Goal: Information Seeking & Learning: Check status

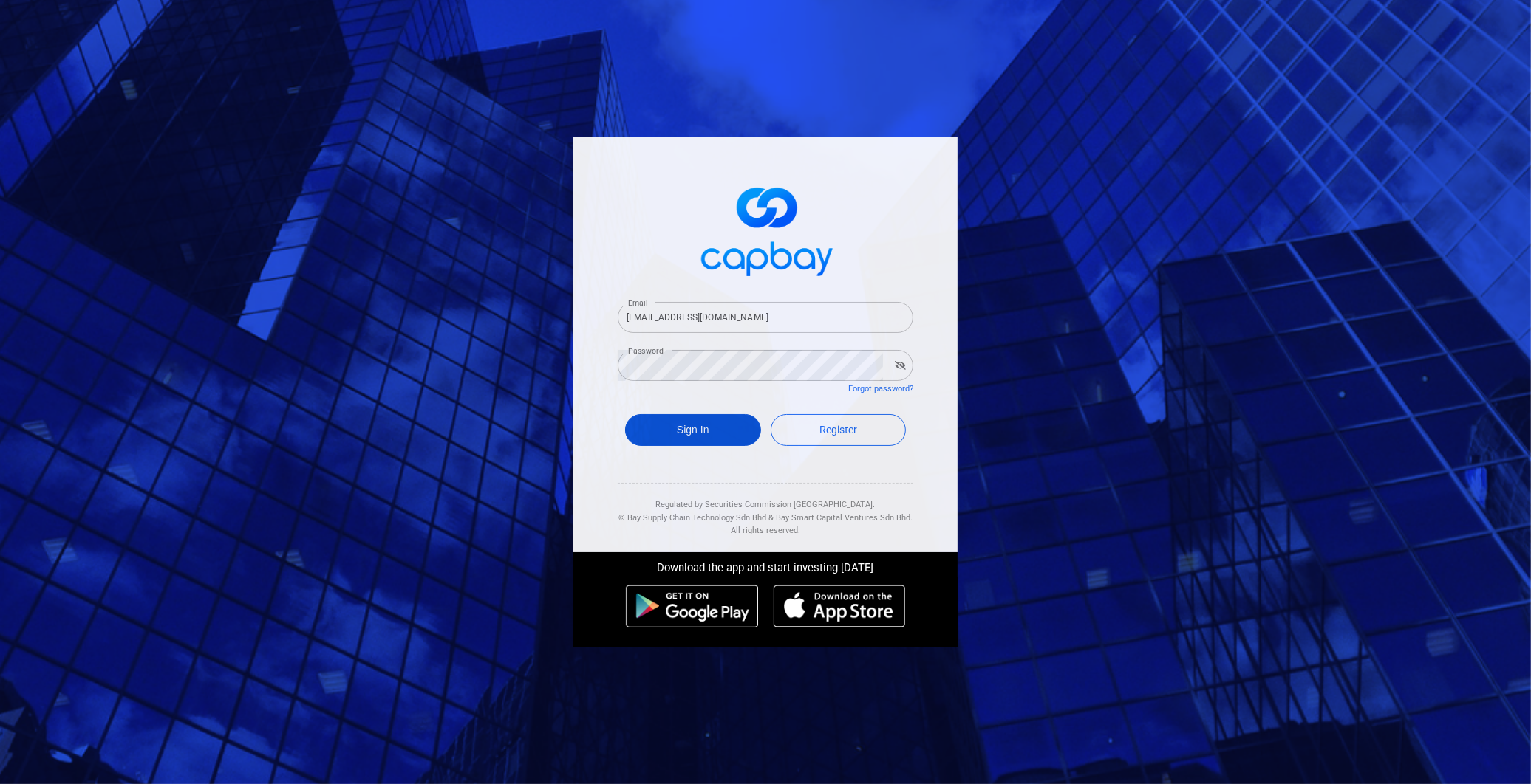
click at [690, 426] on button "Sign In" at bounding box center [693, 429] width 136 height 32
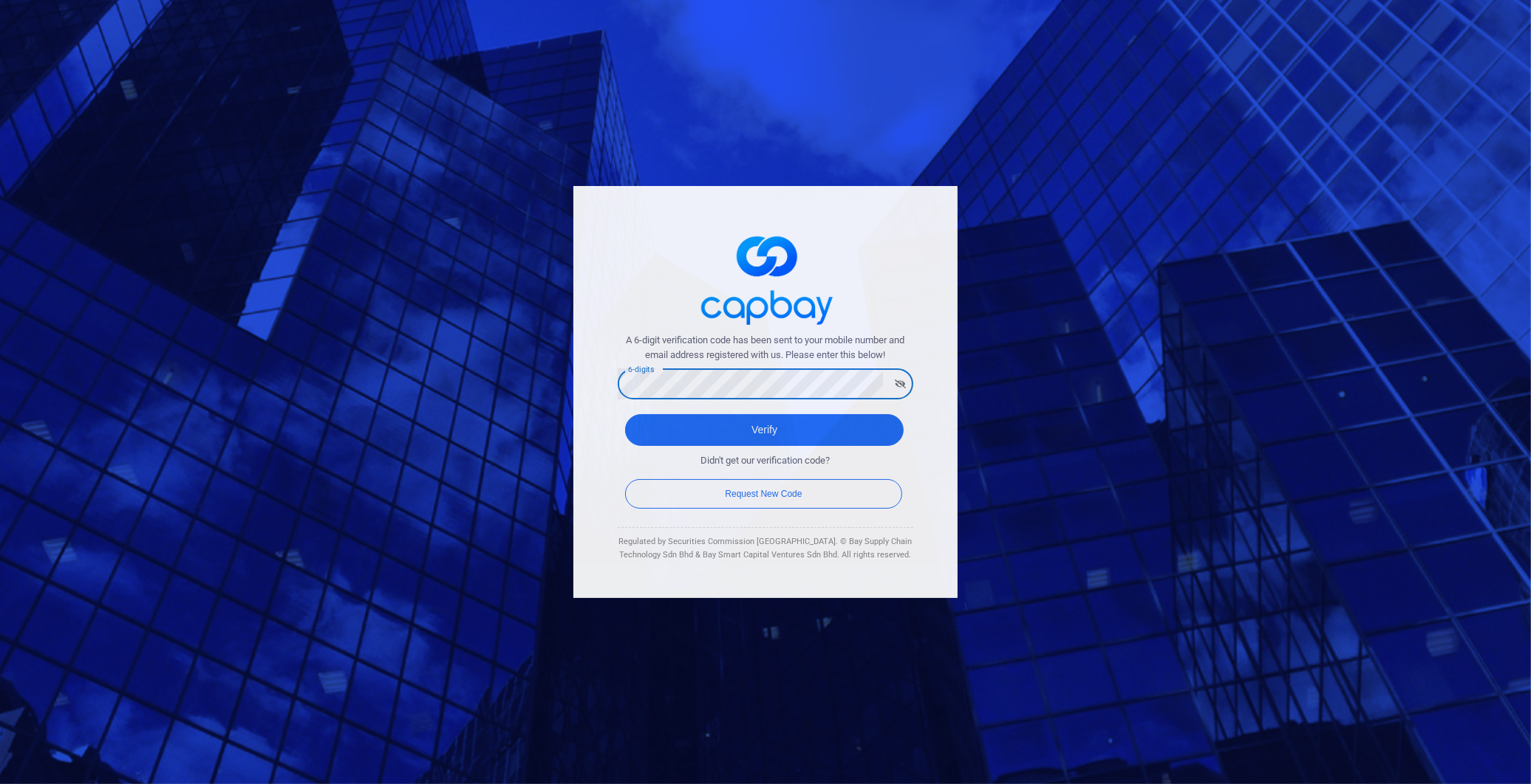
click at [625, 414] on button "Verify" at bounding box center [764, 429] width 278 height 32
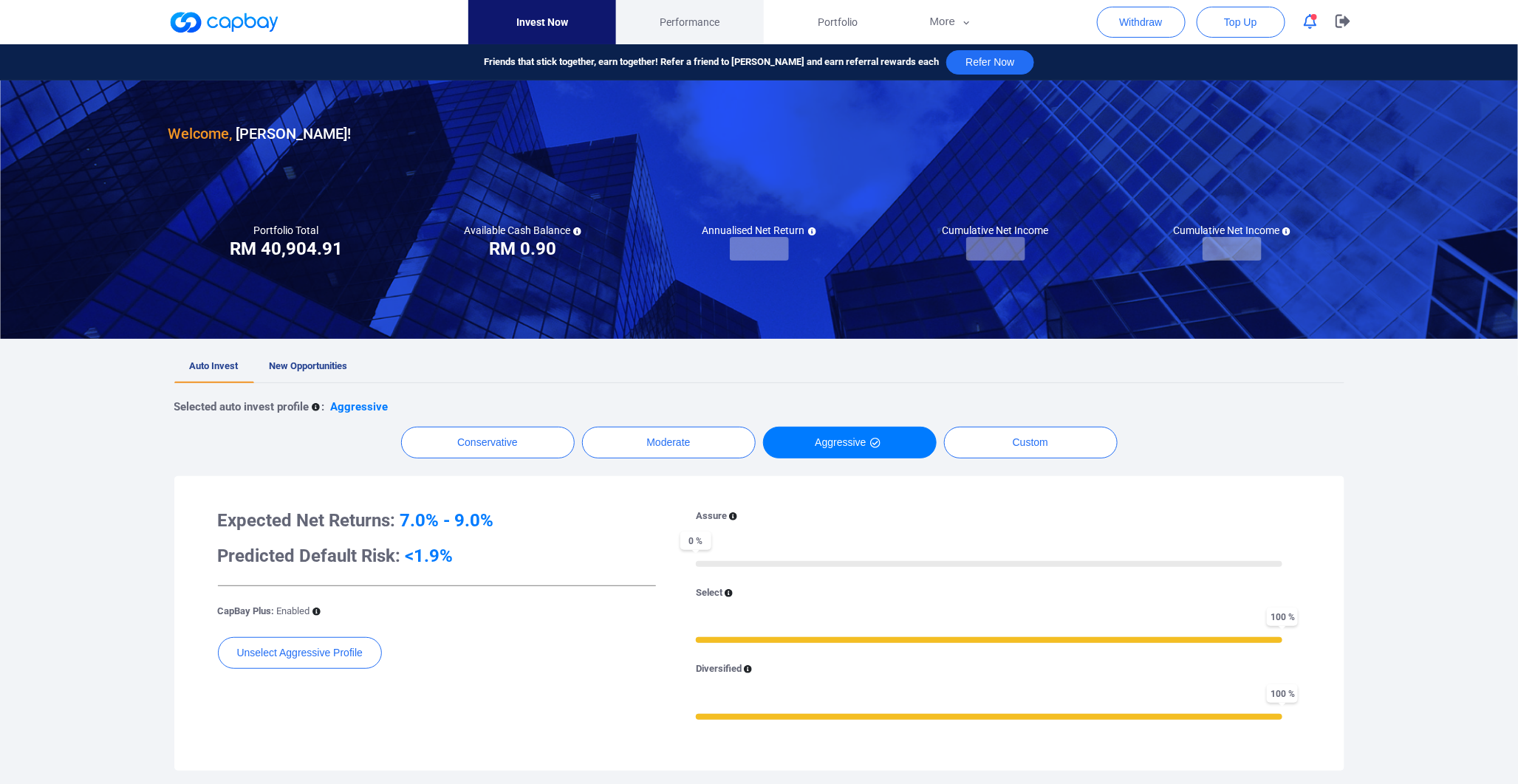
click at [687, 10] on link "Performance" at bounding box center [690, 22] width 148 height 45
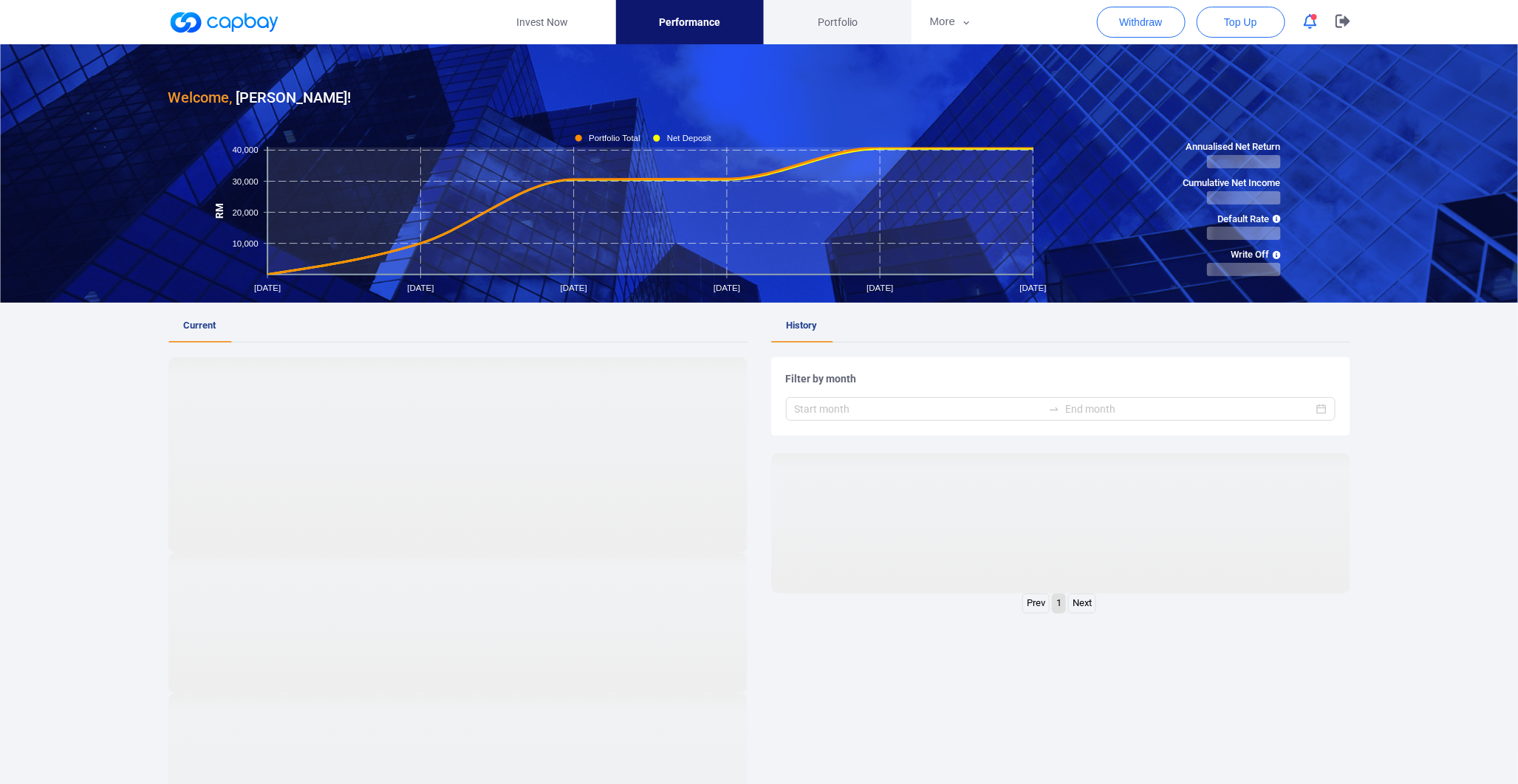
click at [798, 27] on link "Portfolio" at bounding box center [838, 22] width 148 height 45
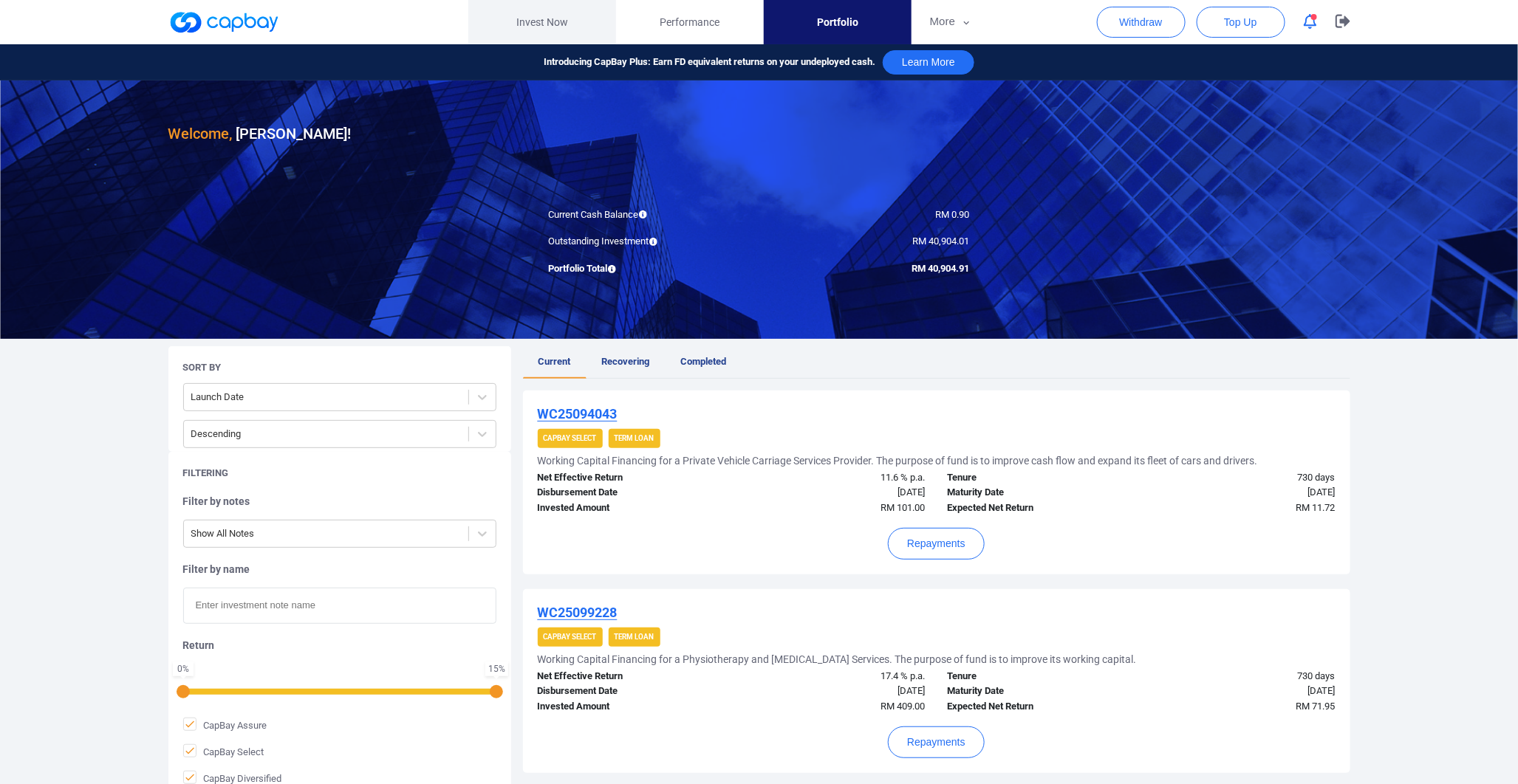
click at [563, 35] on link "Invest Now" at bounding box center [542, 22] width 148 height 45
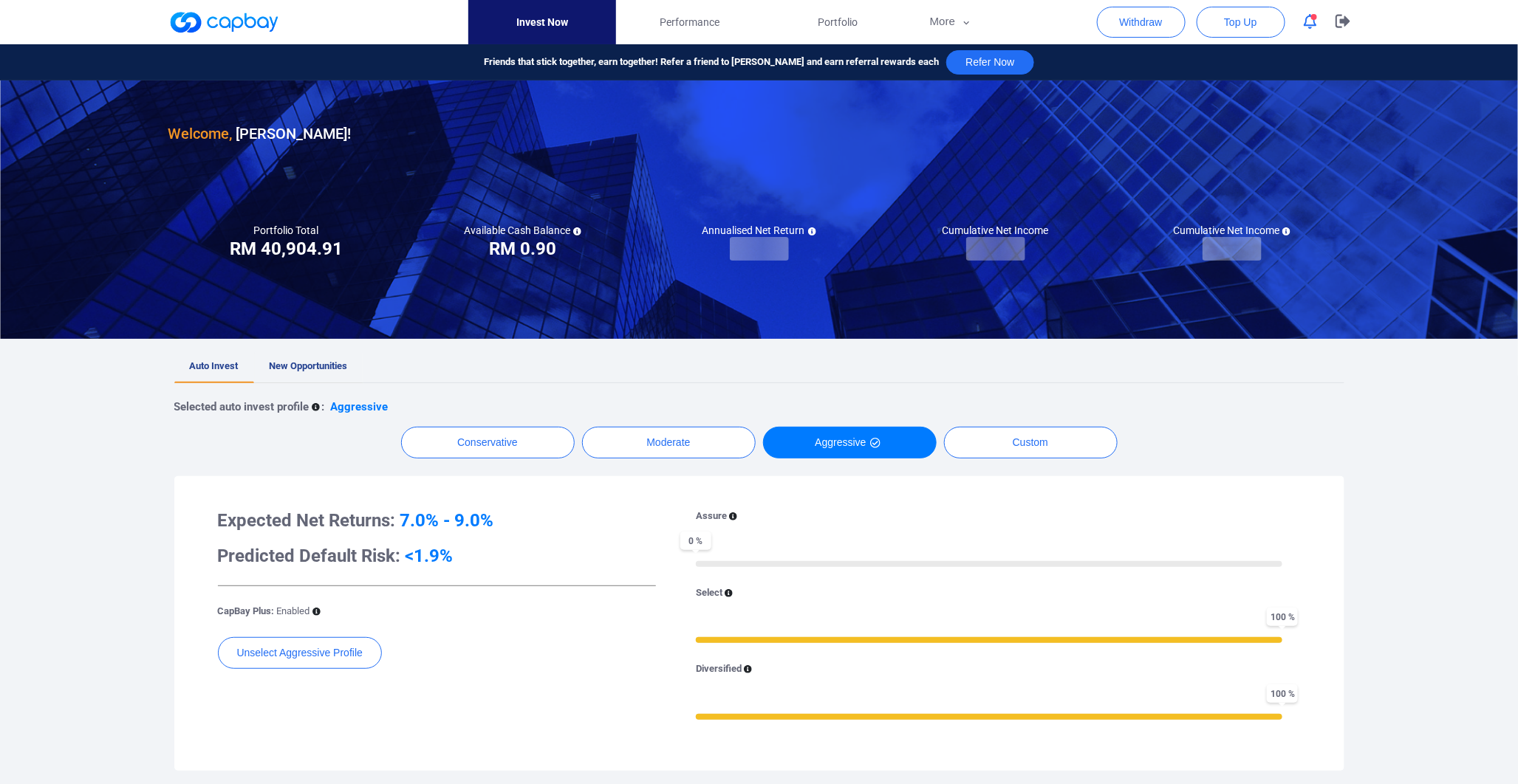
click at [315, 358] on link "New Opportunities" at bounding box center [308, 366] width 109 height 32
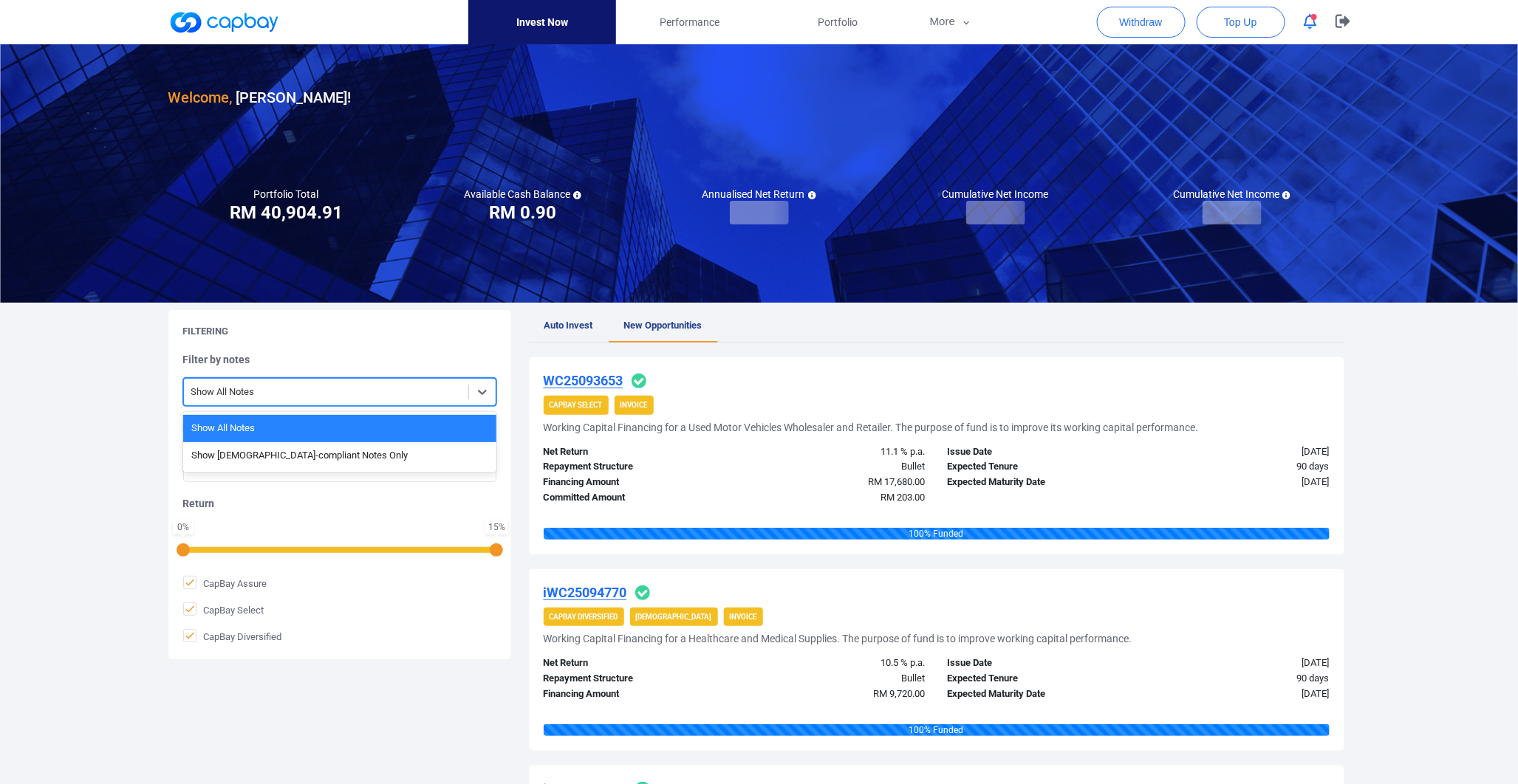
click at [404, 389] on div at bounding box center [326, 392] width 269 height 18
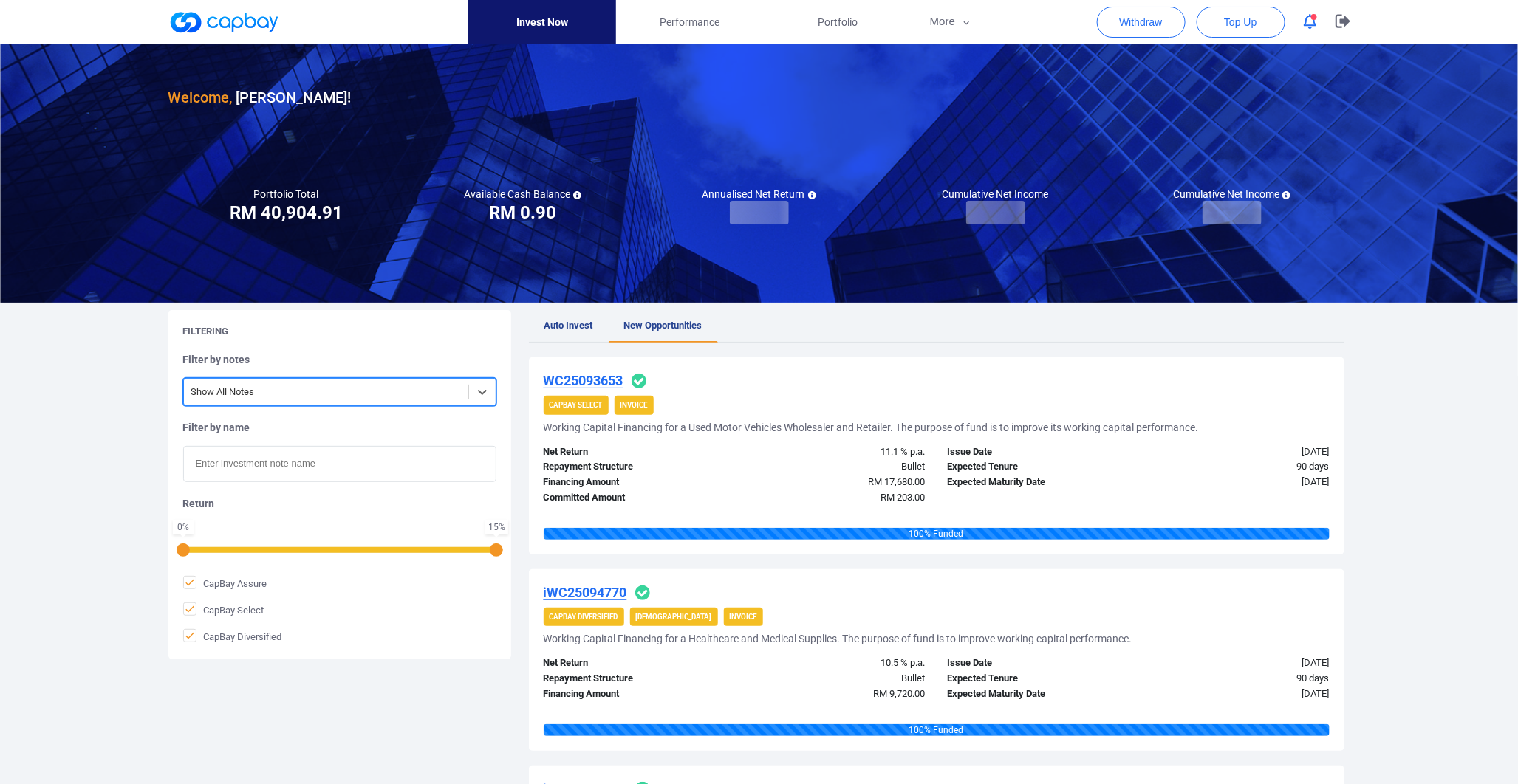
click at [404, 389] on div at bounding box center [326, 392] width 269 height 18
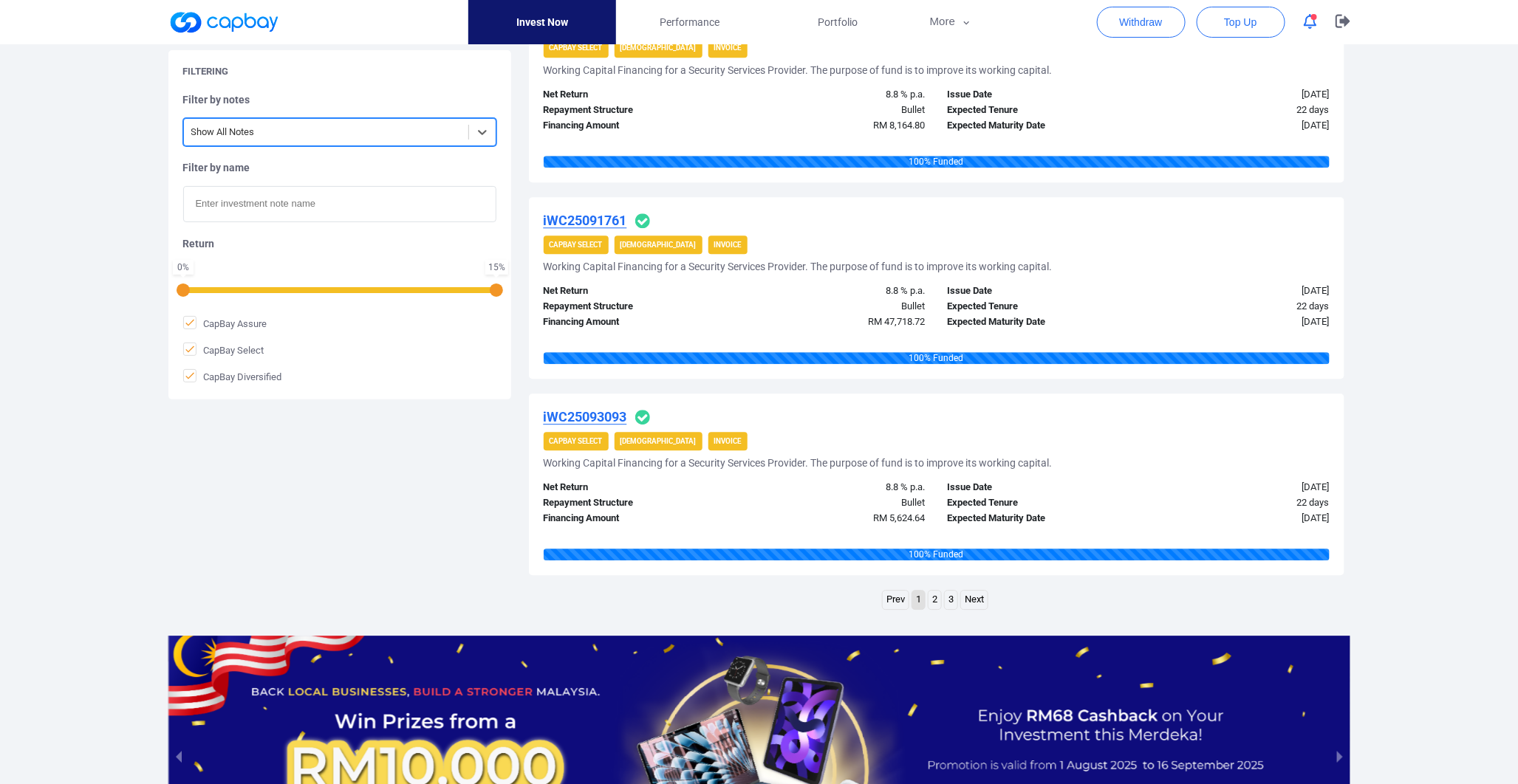
scroll to position [1804, 0]
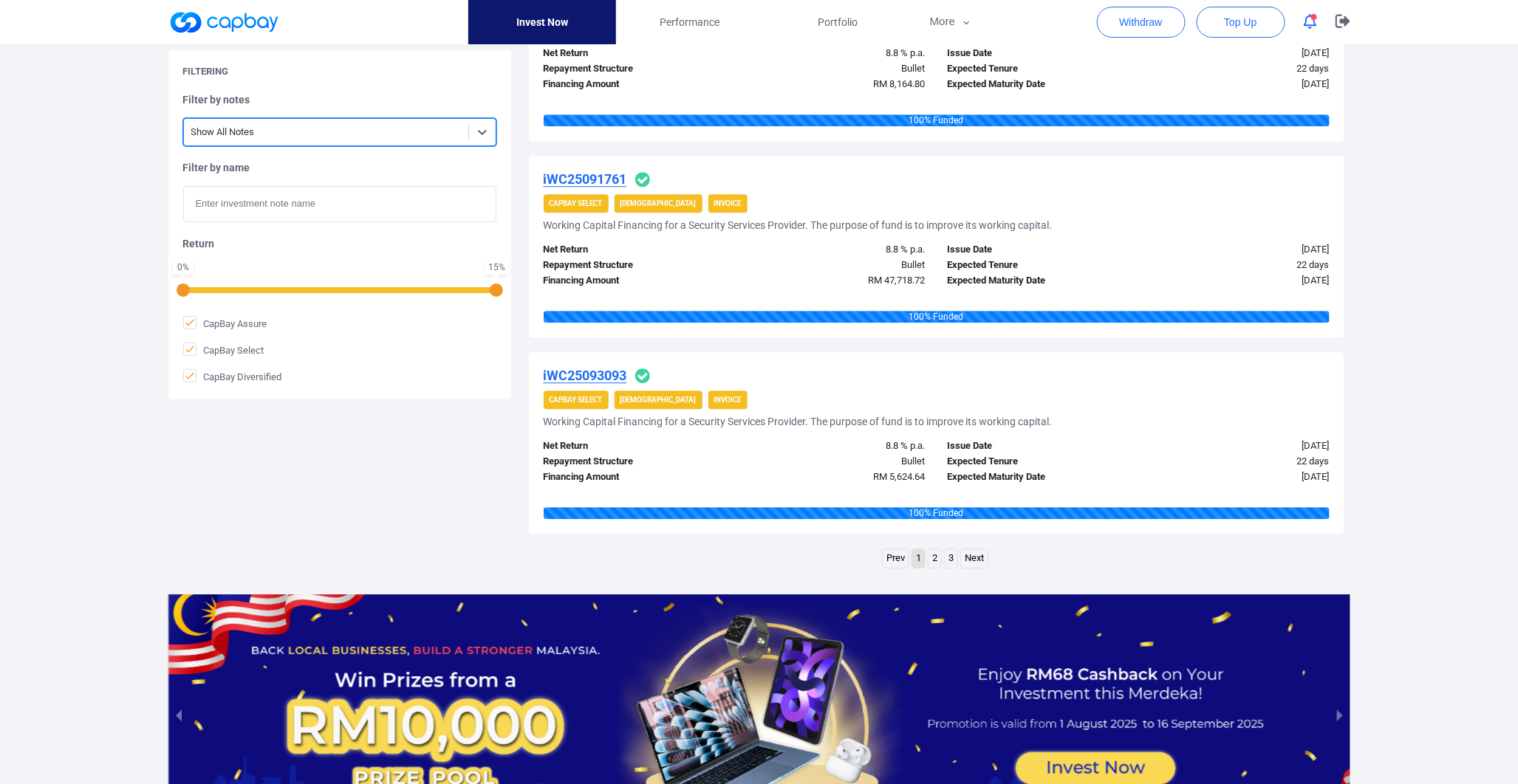
click at [933, 558] on link "2" at bounding box center [934, 558] width 13 height 18
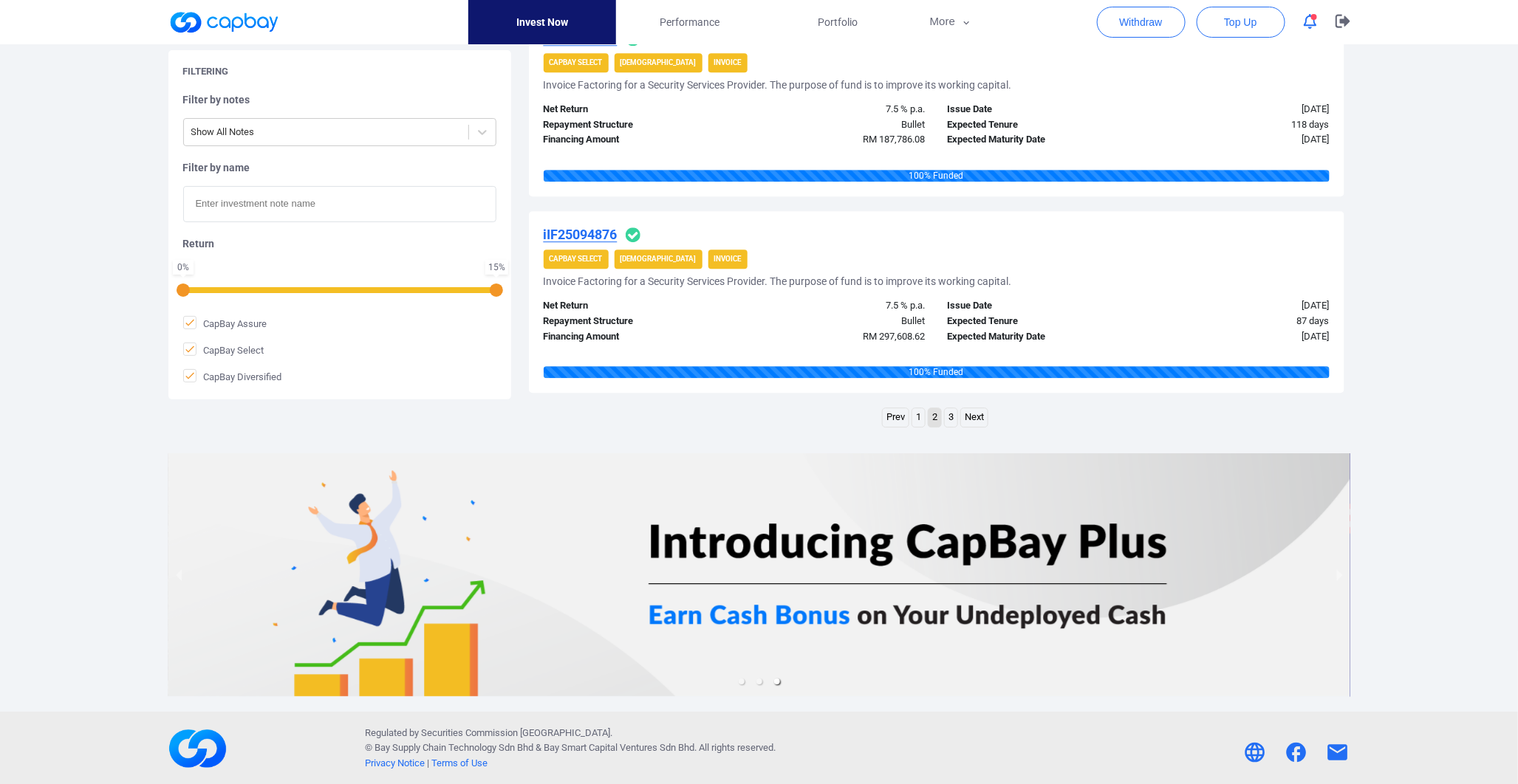
scroll to position [1976, 0]
click at [953, 423] on link "3" at bounding box center [950, 416] width 13 height 18
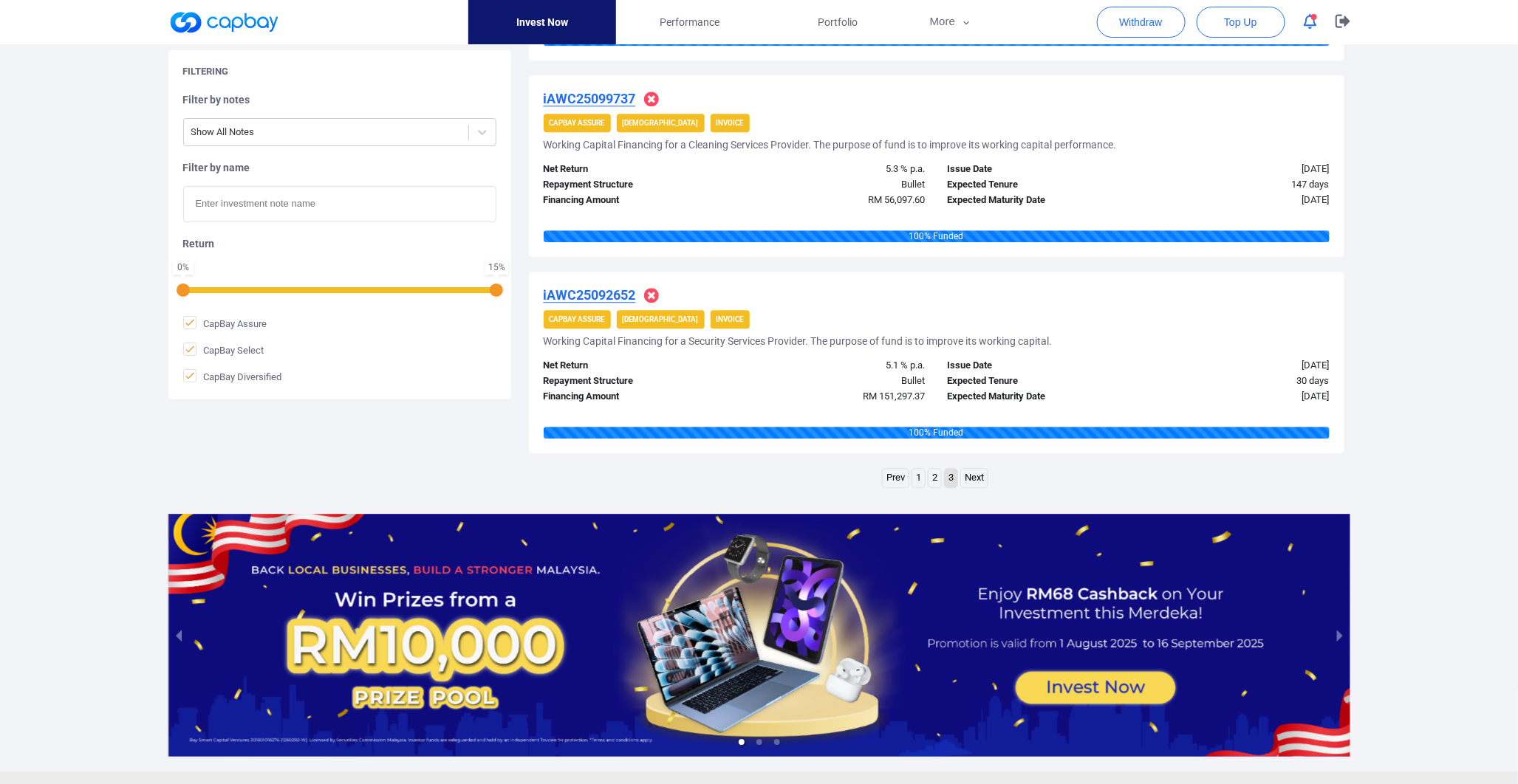
scroll to position [1811, 0]
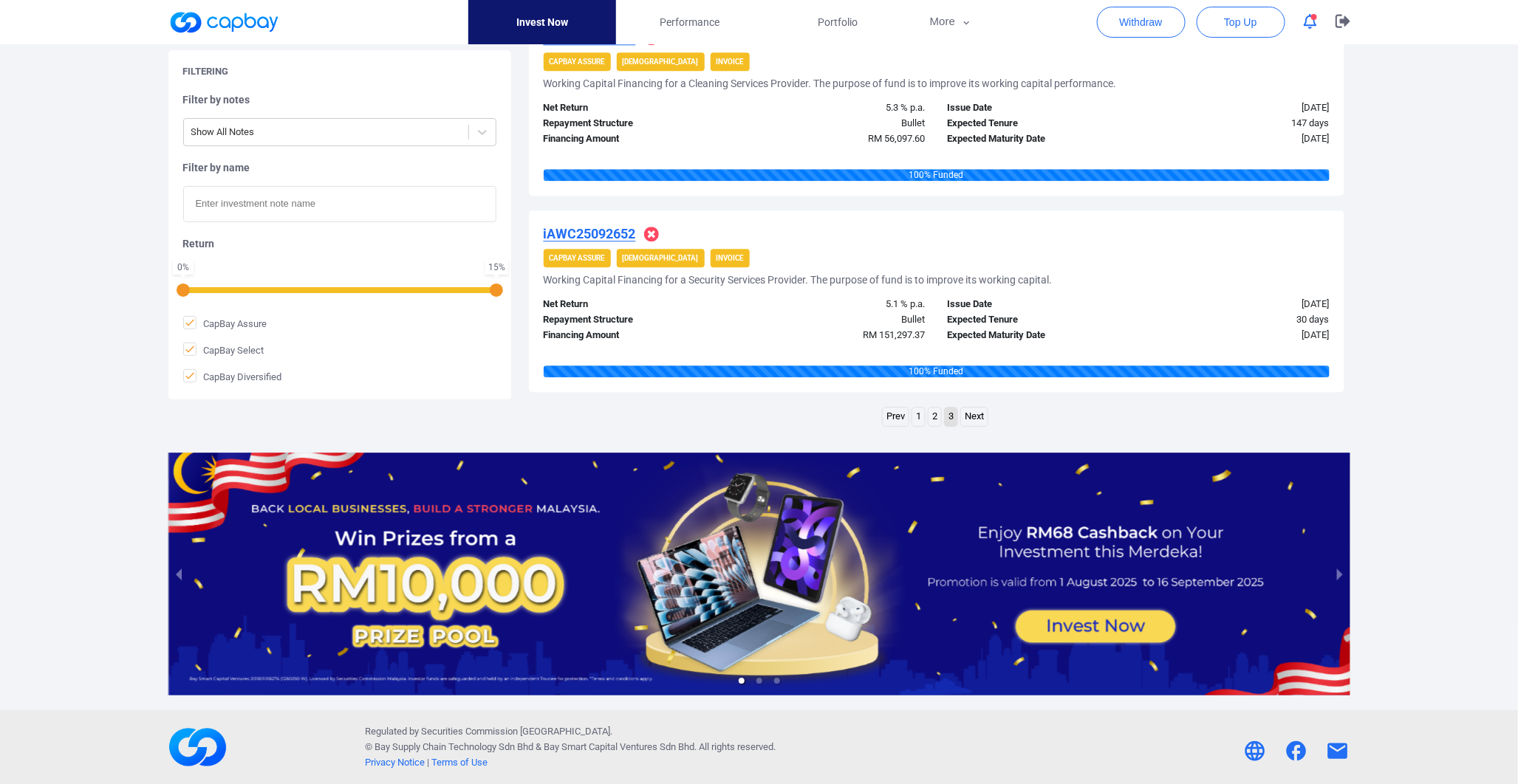
click at [931, 412] on link "2" at bounding box center [934, 416] width 13 height 18
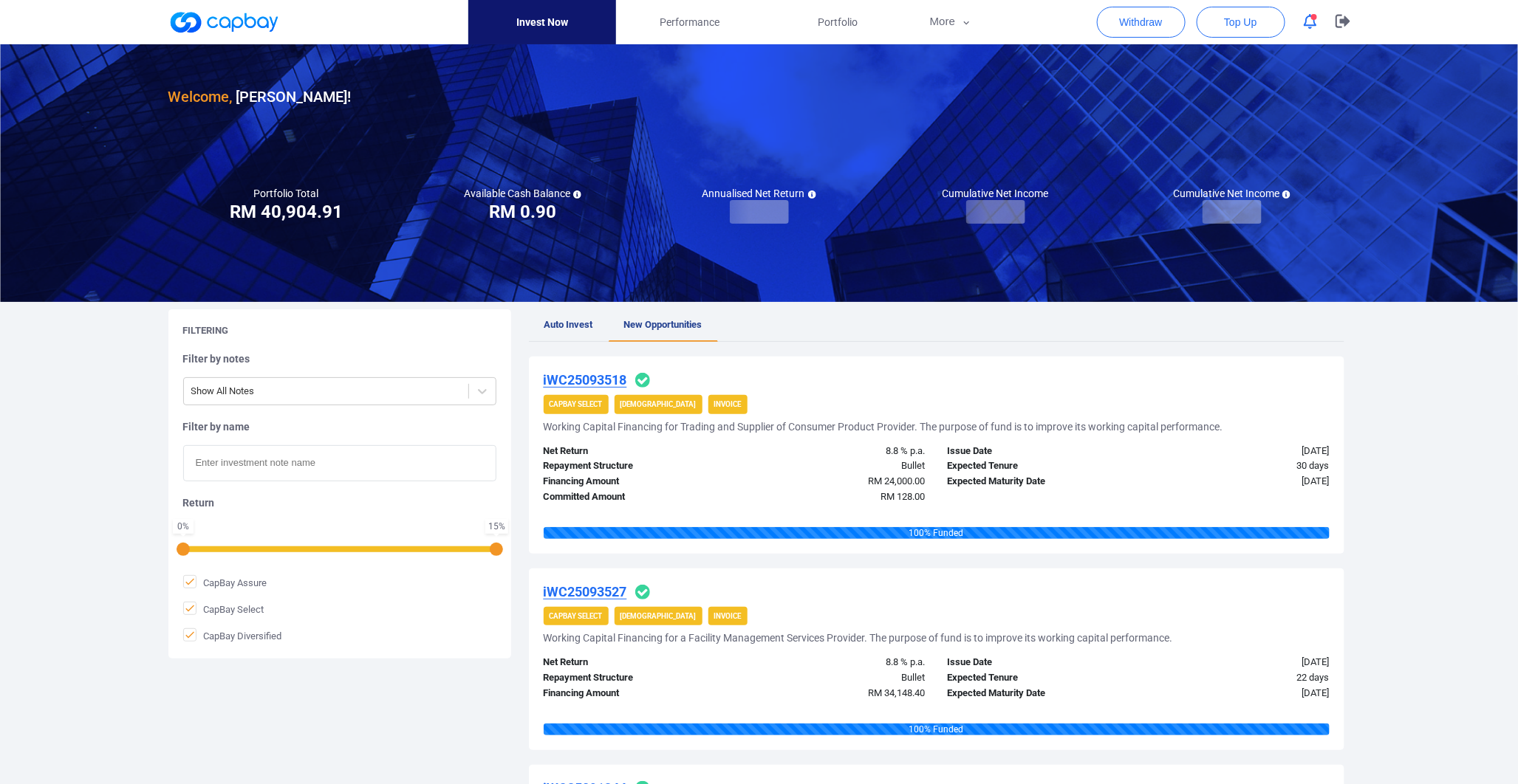
scroll to position [0, 0]
click at [566, 327] on span "Auto Invest" at bounding box center [569, 324] width 49 height 11
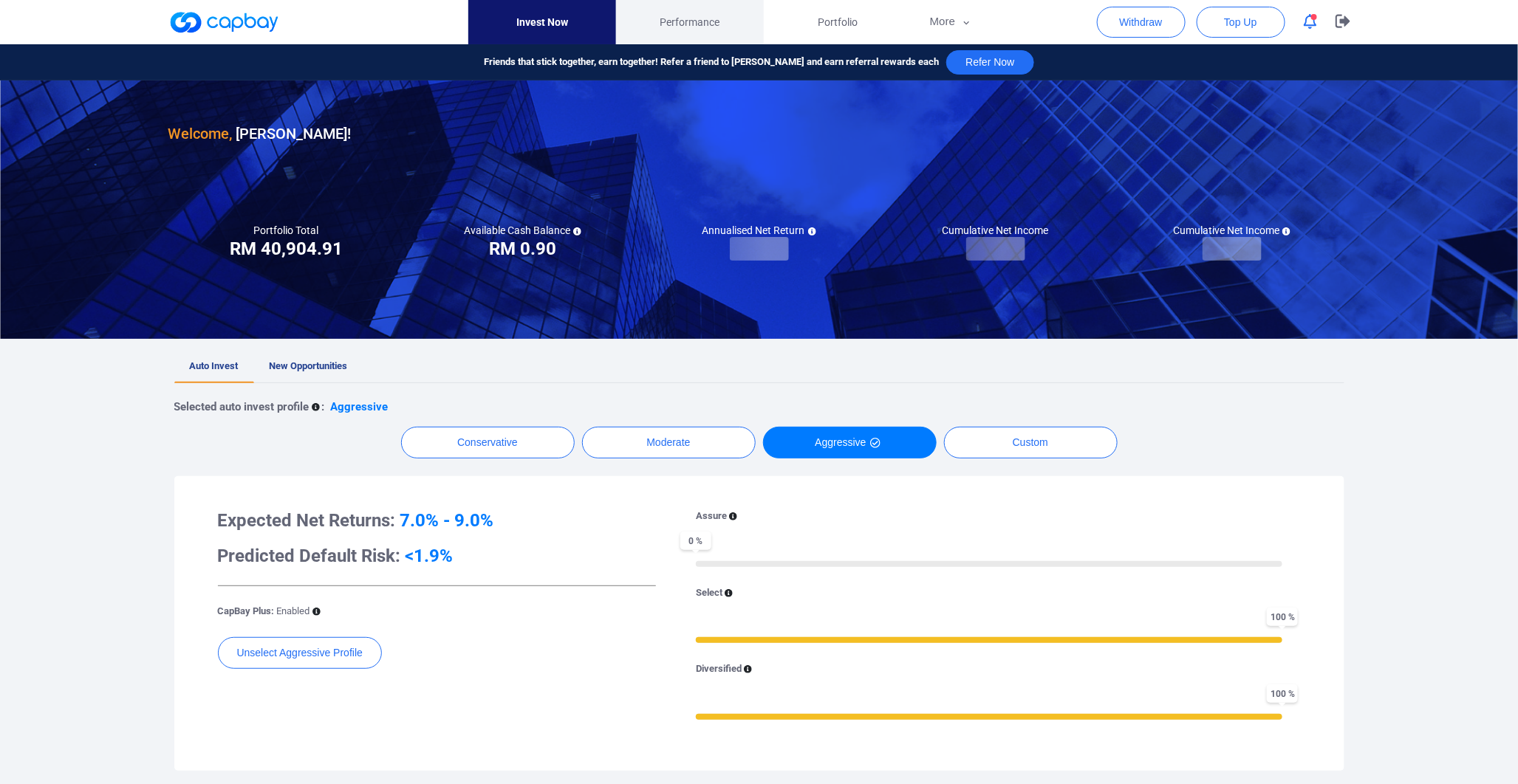
click at [657, 42] on link "Performance" at bounding box center [690, 22] width 148 height 45
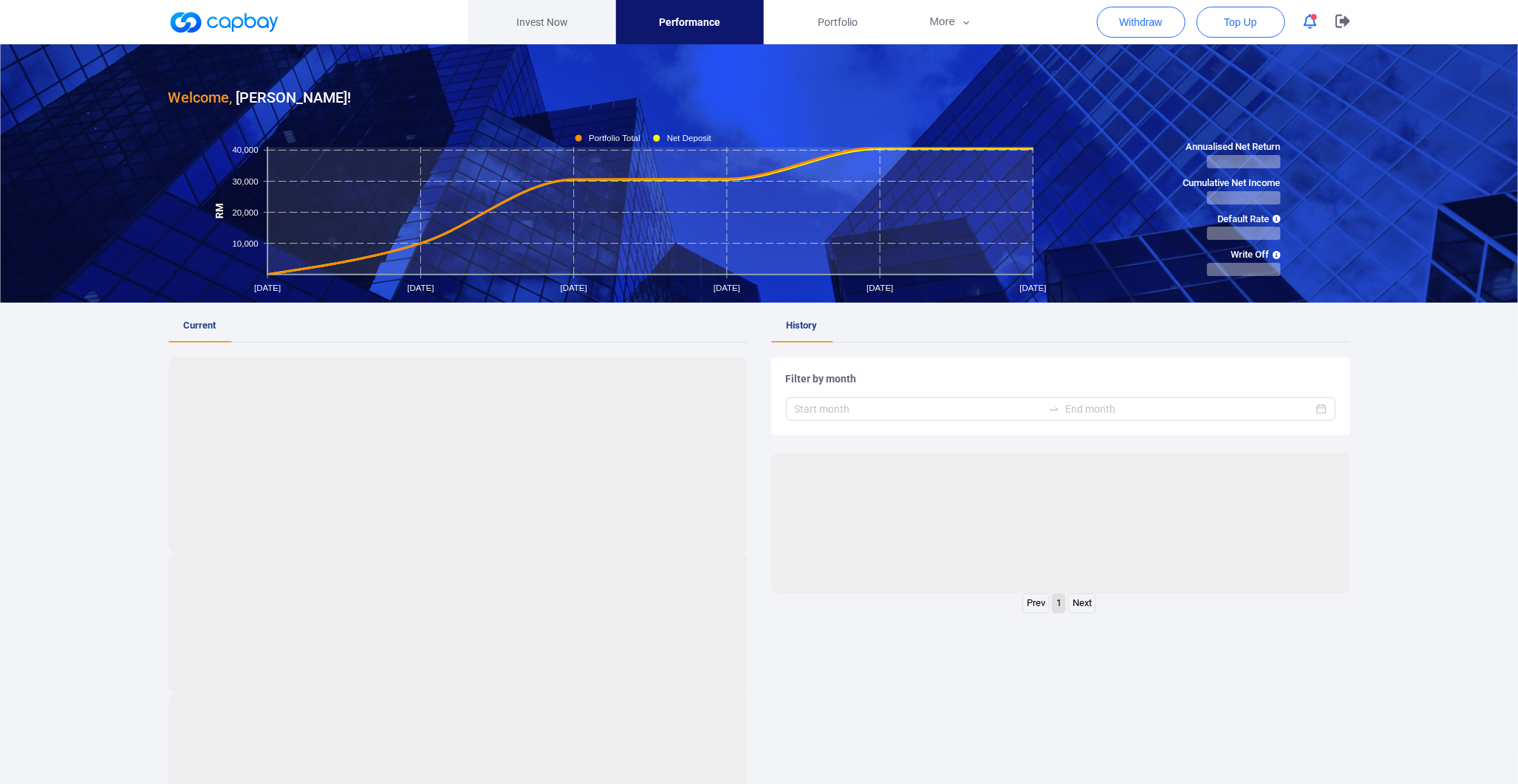
click at [577, 17] on link "Invest Now" at bounding box center [542, 22] width 148 height 45
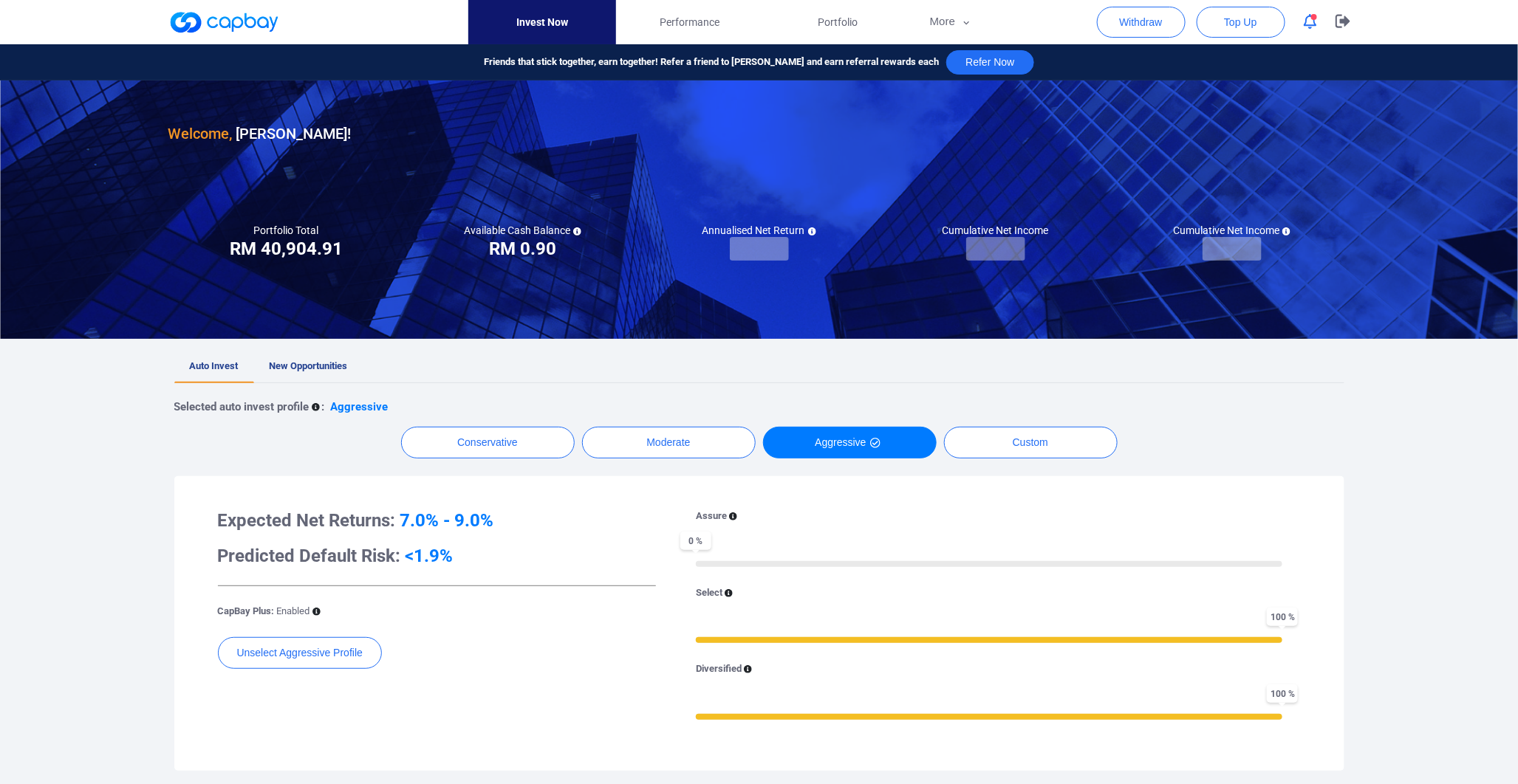
scroll to position [82, 0]
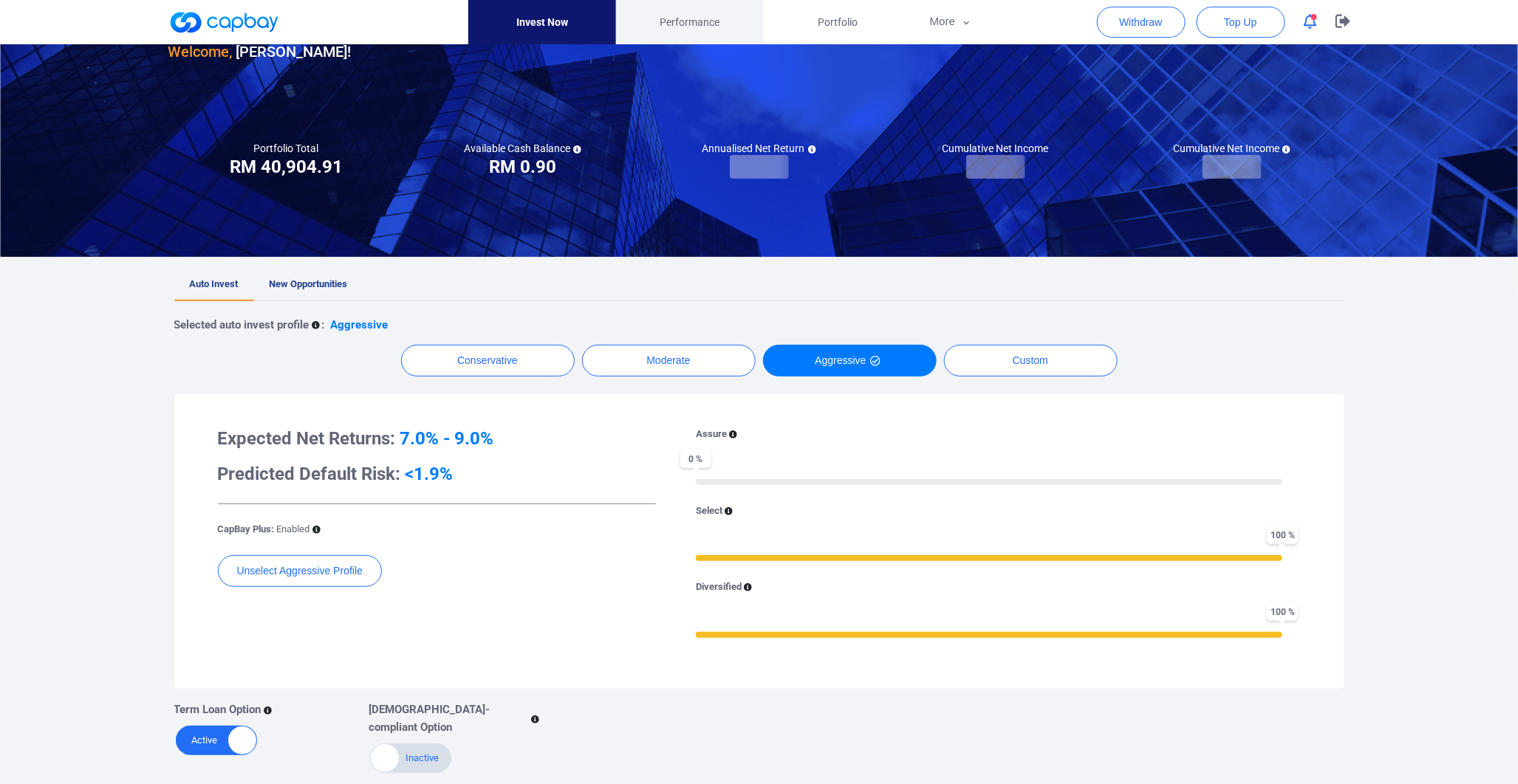
click at [674, 28] on span "Performance" at bounding box center [690, 21] width 60 height 17
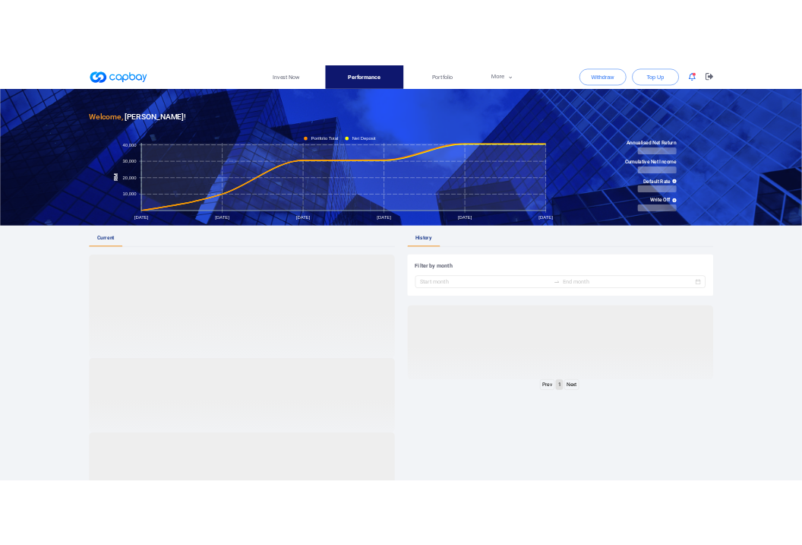
scroll to position [84, 0]
